Goal: Task Accomplishment & Management: Manage account settings

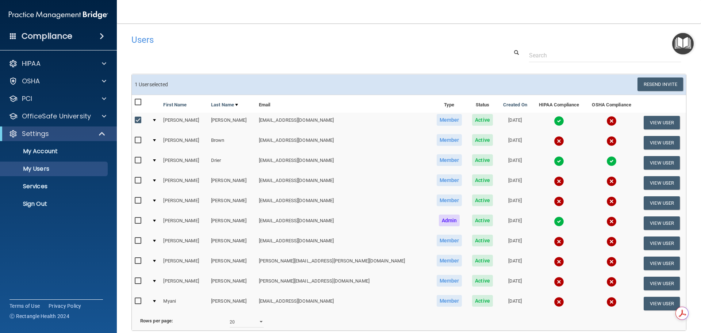
select select "20"
click at [137, 122] on input "checkbox" at bounding box center [139, 120] width 8 height 6
checkbox input "false"
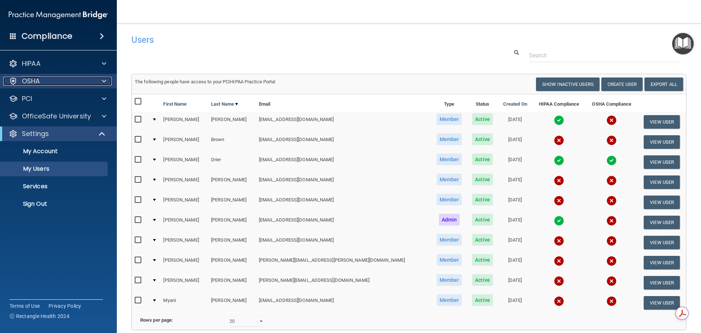
click at [31, 81] on p "OSHA" at bounding box center [31, 81] width 18 height 9
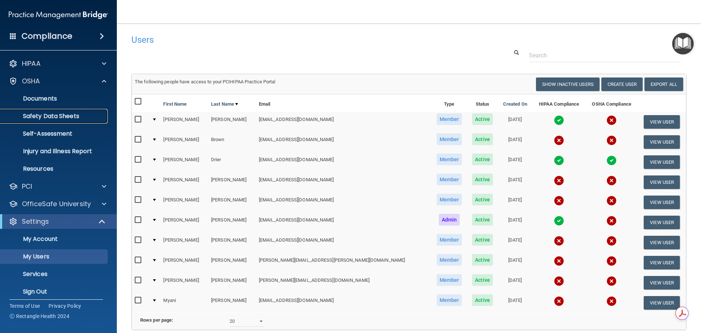
click at [53, 113] on p "Safety Data Sheets" at bounding box center [55, 115] width 100 height 7
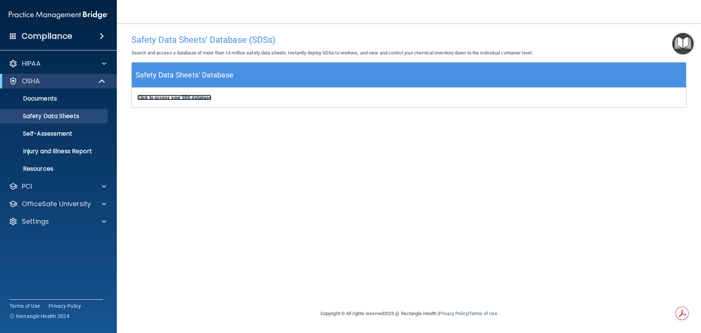
click at [161, 98] on b "Click to access your SDS database" at bounding box center [174, 97] width 74 height 5
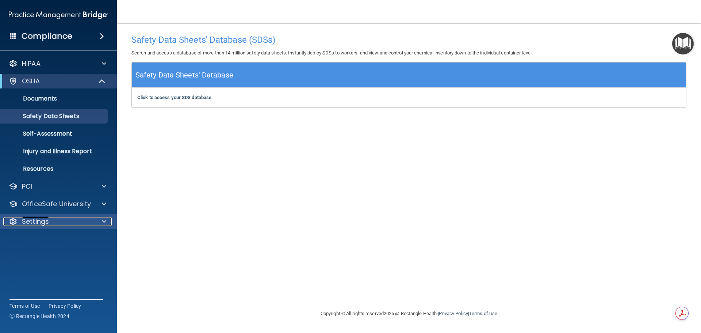
click at [31, 219] on p "Settings" at bounding box center [35, 221] width 27 height 9
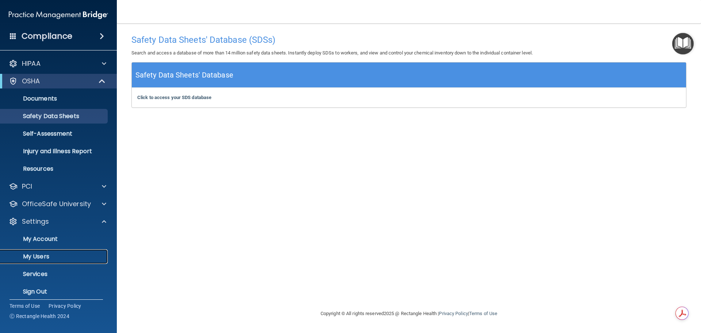
click at [34, 253] on p "My Users" at bounding box center [55, 256] width 100 height 7
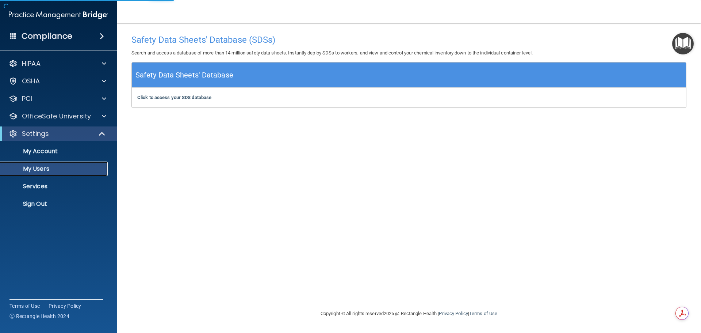
select select "20"
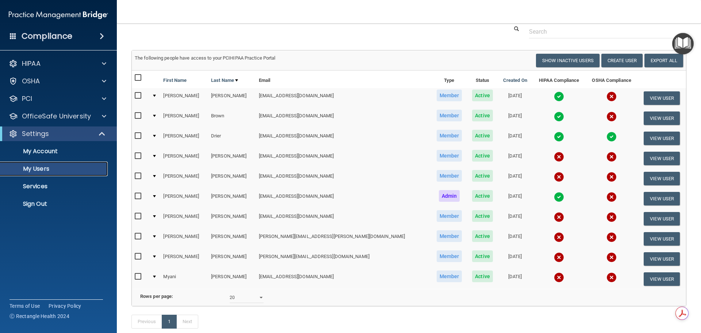
scroll to position [37, 0]
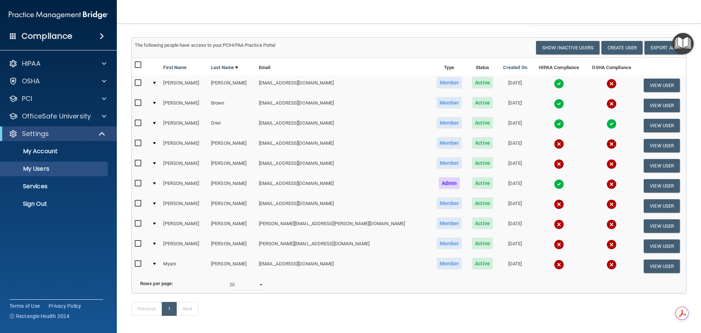
click at [138, 224] on input "checkbox" at bounding box center [139, 224] width 8 height 6
checkbox input "true"
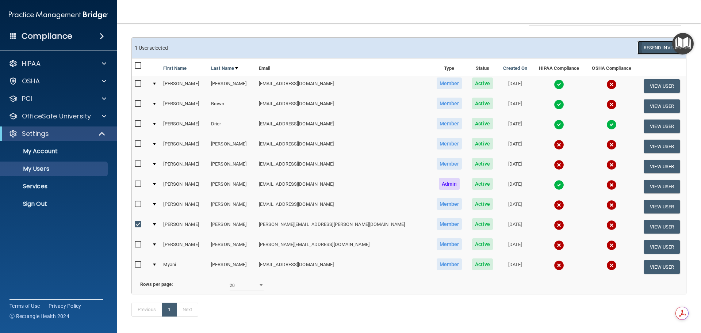
click at [646, 48] on button "Resend Invite" at bounding box center [661, 48] width 46 height 14
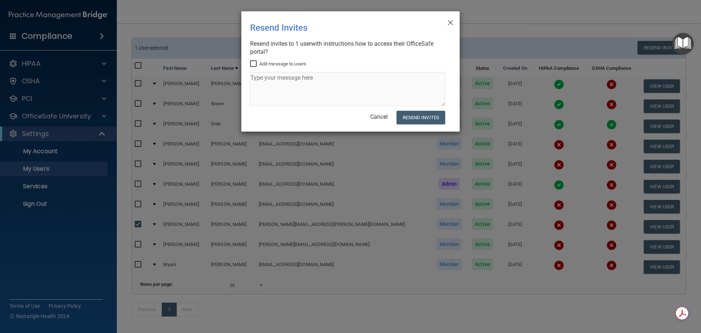
click at [253, 62] on input "Add message to users" at bounding box center [254, 64] width 8 height 6
checkbox input "true"
click at [413, 116] on button "Resend Invites" at bounding box center [421, 118] width 49 height 14
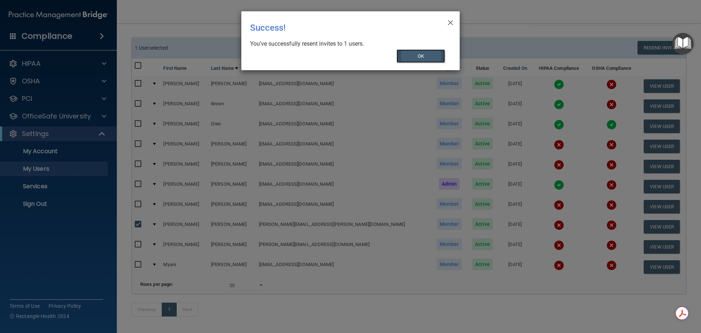
click at [424, 60] on button "OK" at bounding box center [421, 56] width 49 height 14
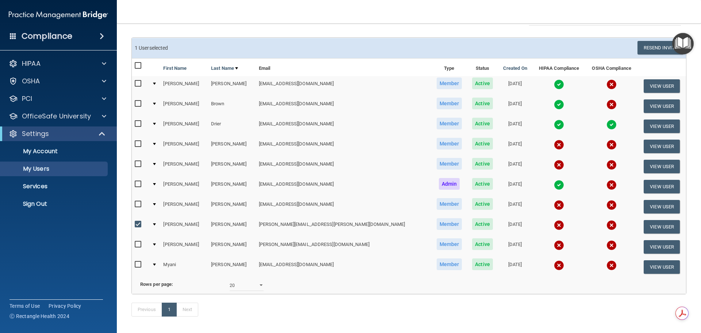
click at [138, 224] on input "checkbox" at bounding box center [139, 224] width 8 height 6
checkbox input "false"
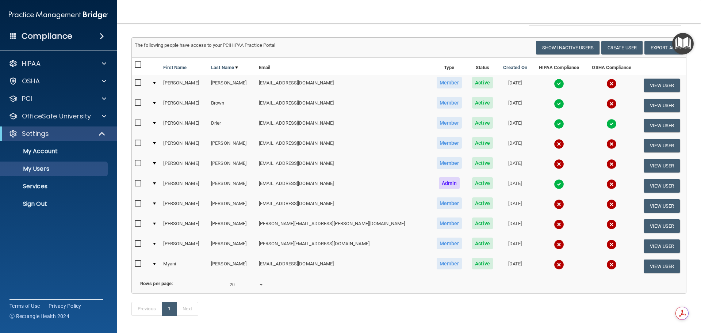
click at [156, 223] on div at bounding box center [154, 223] width 3 height 2
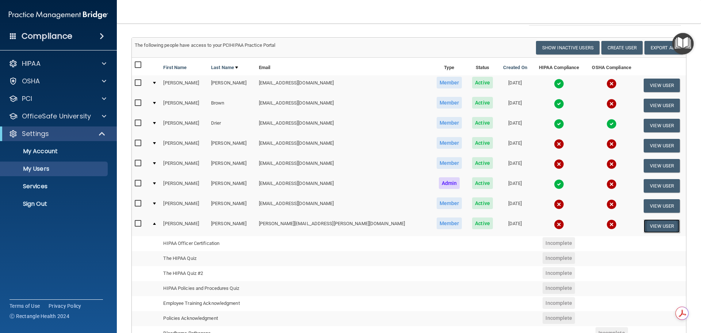
click at [649, 225] on button "View User" at bounding box center [662, 226] width 36 height 14
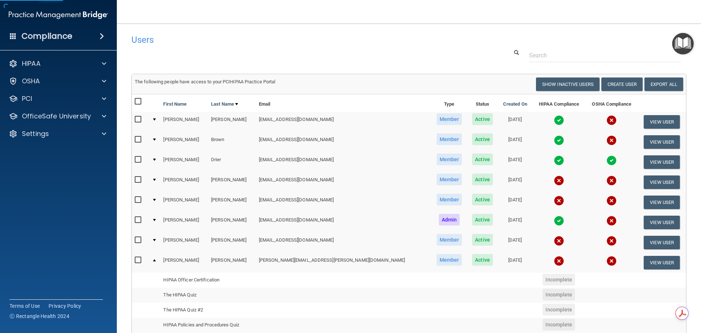
select select "practice_member"
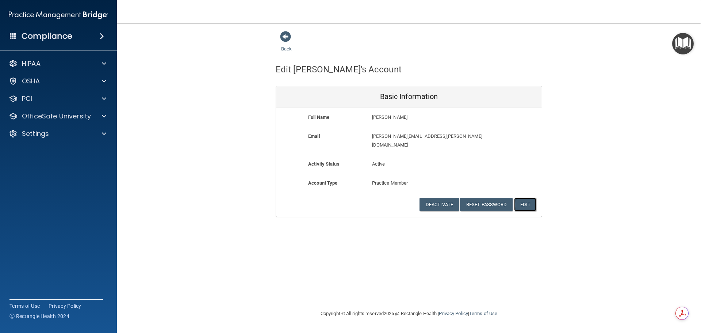
click at [525, 198] on button "Edit" at bounding box center [525, 205] width 22 height 14
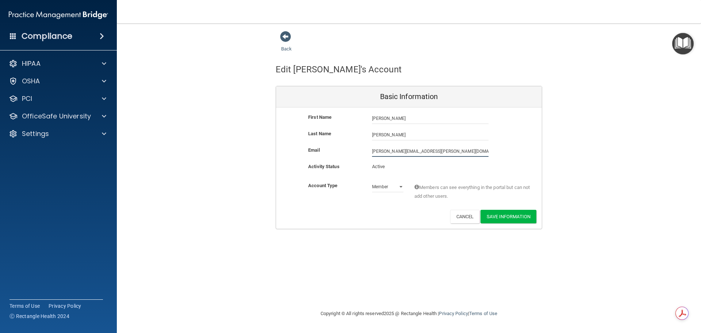
click at [390, 152] on input "[PERSON_NAME][EMAIL_ADDRESS][PERSON_NAME][DOMAIN_NAME]" at bounding box center [430, 151] width 116 height 11
type input "[PERSON_NAME][EMAIL_ADDRESS][PERSON_NAME][DOMAIN_NAME]"
click at [505, 215] on button "Save Information" at bounding box center [509, 217] width 56 height 14
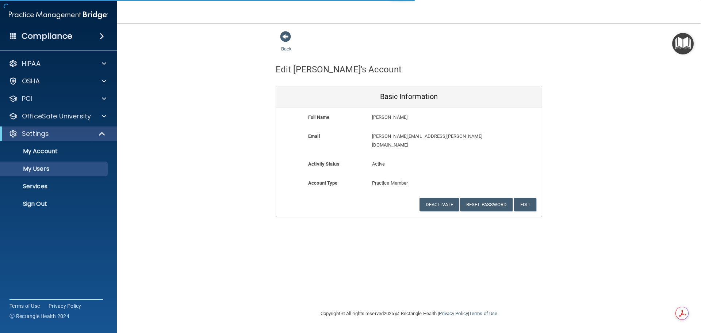
select select "20"
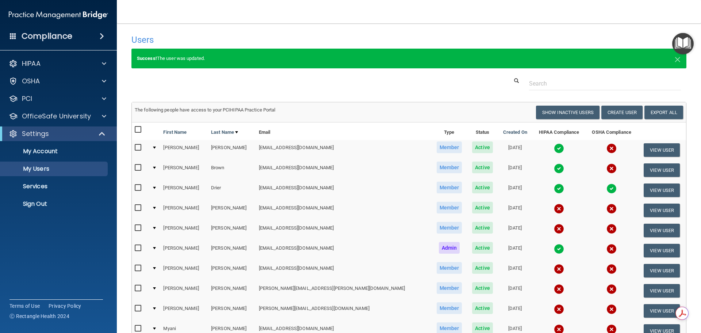
click at [138, 287] on input "checkbox" at bounding box center [139, 288] width 8 height 6
checkbox input "true"
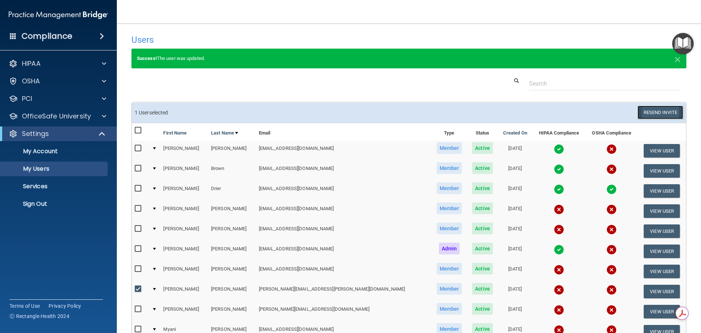
click at [653, 112] on button "Resend Invite" at bounding box center [661, 113] width 46 height 14
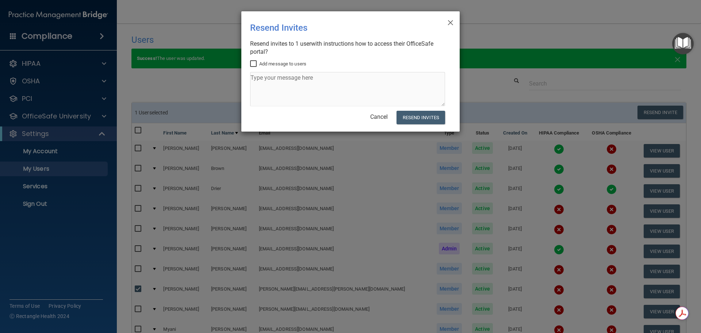
click at [255, 62] on input "Add message to users" at bounding box center [254, 64] width 8 height 6
checkbox input "true"
click at [423, 118] on button "Resend Invites" at bounding box center [421, 118] width 49 height 14
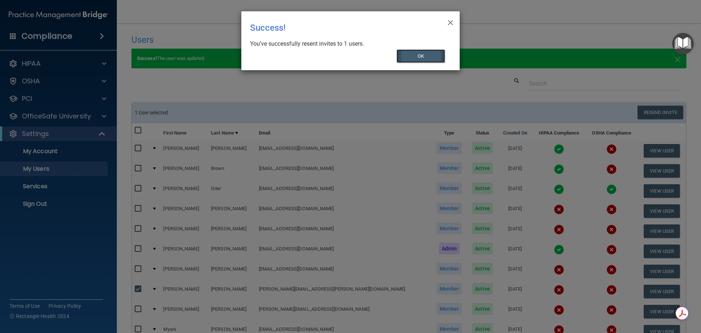
click at [423, 57] on button "OK" at bounding box center [421, 56] width 49 height 14
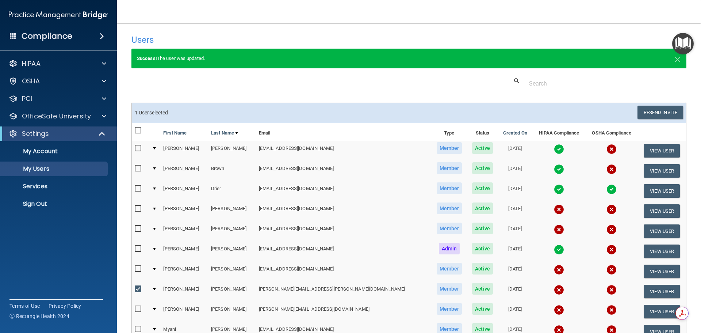
click at [137, 289] on input "checkbox" at bounding box center [139, 289] width 8 height 6
checkbox input "false"
